Goal: Register for event/course

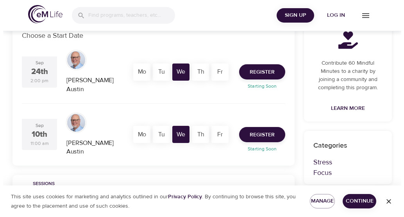
scroll to position [138, 0]
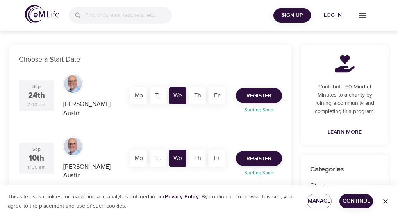
click at [256, 91] on span "Register" at bounding box center [258, 96] width 25 height 10
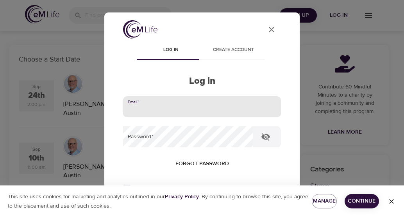
click at [213, 109] on input "email" at bounding box center [202, 106] width 158 height 21
type input "[EMAIL_ADDRESS][PERSON_NAME][DOMAIN_NAME]"
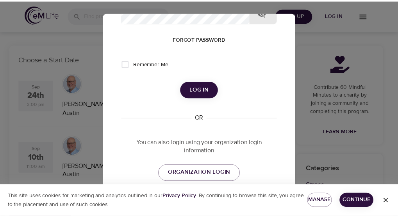
scroll to position [160, 0]
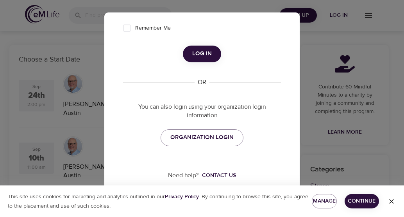
click at [198, 52] on span "Log in" at bounding box center [202, 54] width 20 height 10
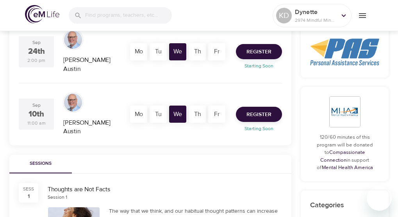
scroll to position [195, 0]
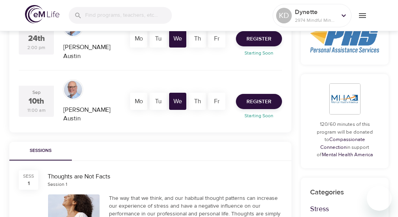
click at [208, 182] on div "Session 1" at bounding box center [165, 185] width 234 height 7
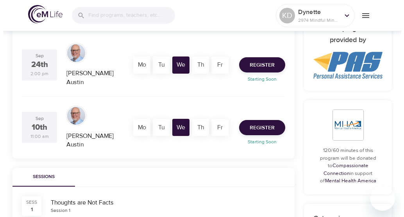
scroll to position [156, 0]
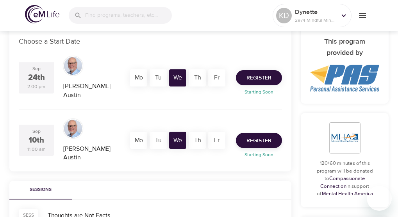
click at [260, 73] on span "Register" at bounding box center [258, 78] width 25 height 10
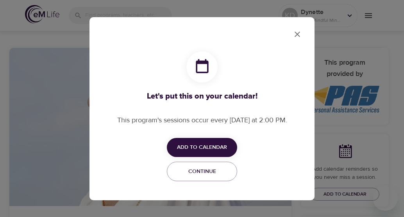
checkbox input "true"
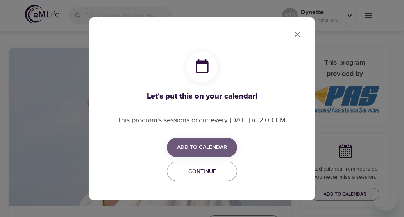
click at [212, 148] on span "Add to Calendar" at bounding box center [202, 148] width 50 height 10
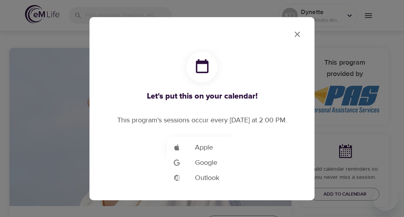
click at [212, 179] on span "Outlook" at bounding box center [207, 178] width 24 height 11
click at [297, 34] on div at bounding box center [202, 108] width 404 height 217
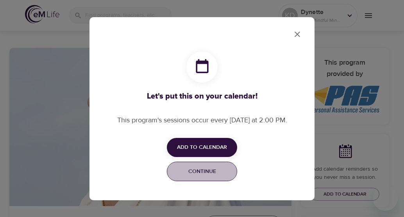
click at [210, 170] on span "Continue" at bounding box center [202, 172] width 60 height 10
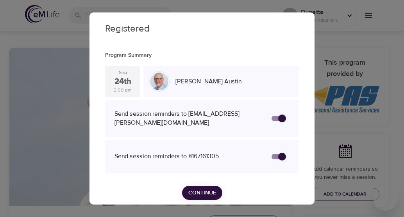
scroll to position [17, 0]
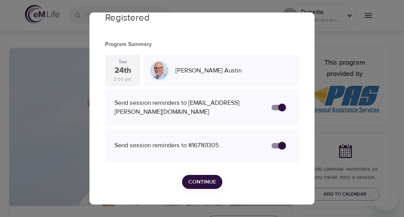
click at [194, 182] on span "Continue" at bounding box center [202, 183] width 28 height 10
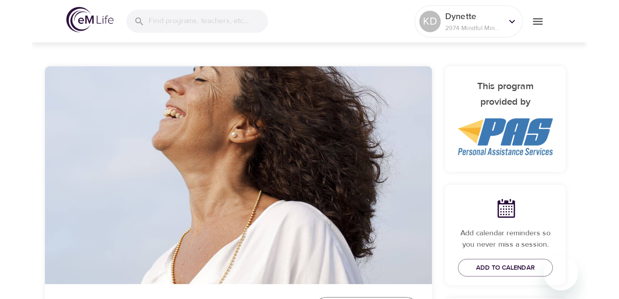
scroll to position [0, 0]
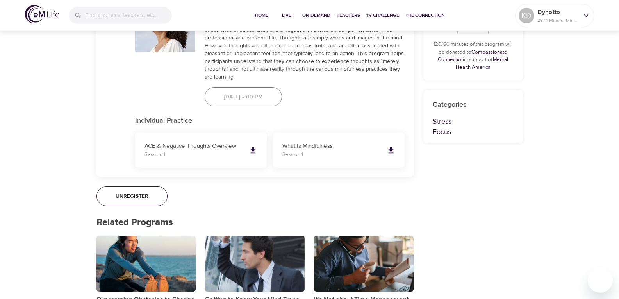
scroll to position [507, 0]
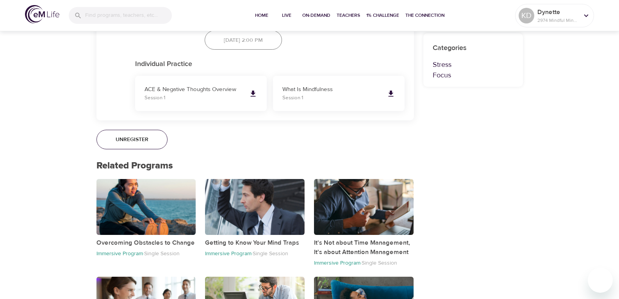
click at [134, 141] on span "Unregister" at bounding box center [132, 140] width 33 height 10
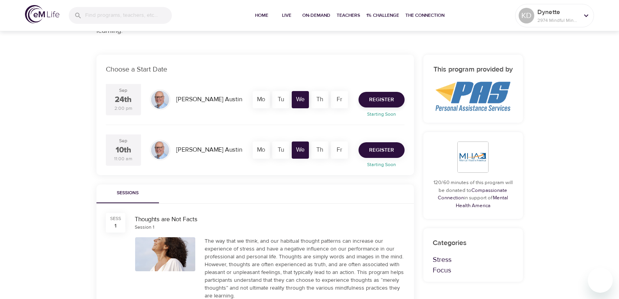
scroll to position [117, 0]
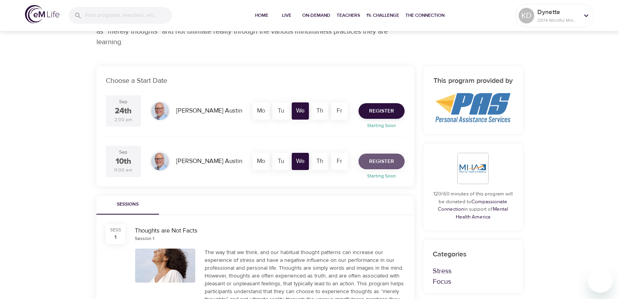
click at [384, 160] on span "Register" at bounding box center [381, 162] width 25 height 10
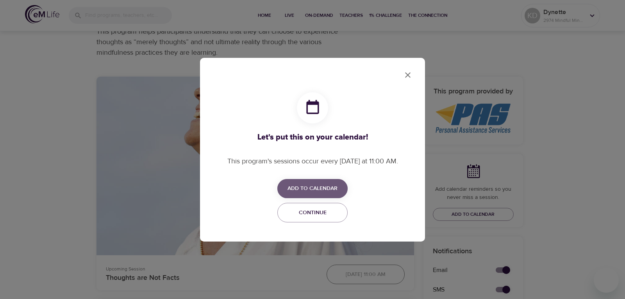
click at [323, 185] on span "Add to Calendar" at bounding box center [312, 188] width 50 height 10
click at [308, 217] on span "Outlook" at bounding box center [317, 219] width 24 height 11
click at [397, 75] on div at bounding box center [312, 149] width 625 height 299
click at [397, 73] on icon "close" at bounding box center [407, 74] width 5 height 5
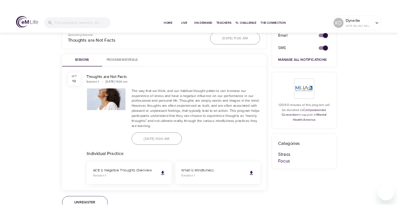
scroll to position [351, 0]
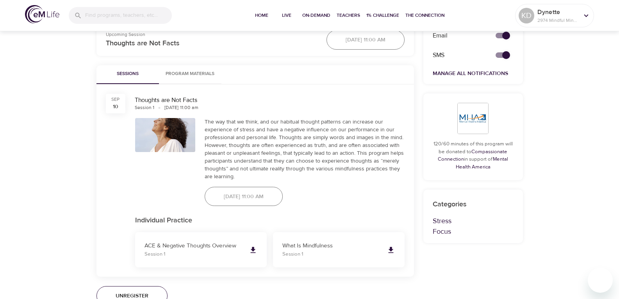
click at [287, 198] on div "[DATE] 11:00 am" at bounding box center [243, 196] width 87 height 29
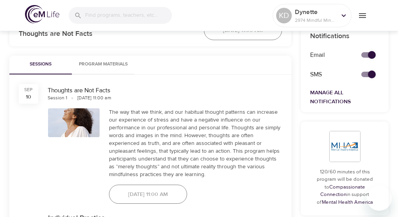
click at [55, 186] on div at bounding box center [73, 156] width 61 height 105
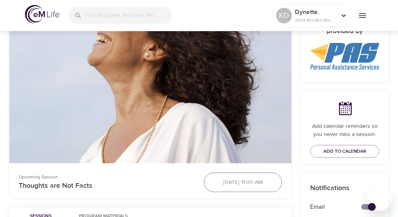
scroll to position [312, 0]
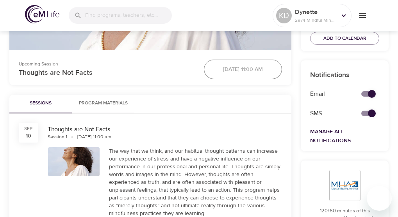
click at [218, 70] on div "[DATE] 11:00 am" at bounding box center [242, 69] width 87 height 29
click at [112, 102] on span "Program Materials" at bounding box center [103, 104] width 53 height 8
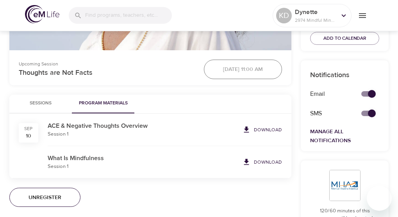
click at [247, 128] on icon at bounding box center [246, 129] width 5 height 6
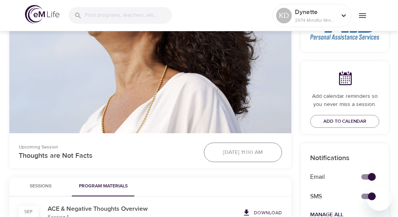
scroll to position [234, 0]
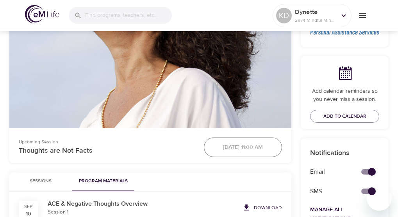
click at [226, 148] on div "[DATE] 11:00 am" at bounding box center [242, 147] width 87 height 29
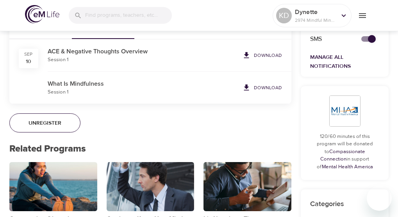
scroll to position [390, 0]
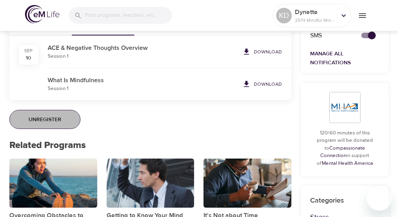
click at [49, 118] on span "Unregister" at bounding box center [44, 120] width 33 height 10
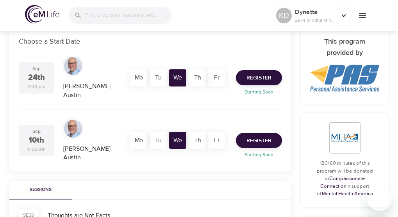
scroll to position [0, 0]
